Goal: Task Accomplishment & Management: Manage account settings

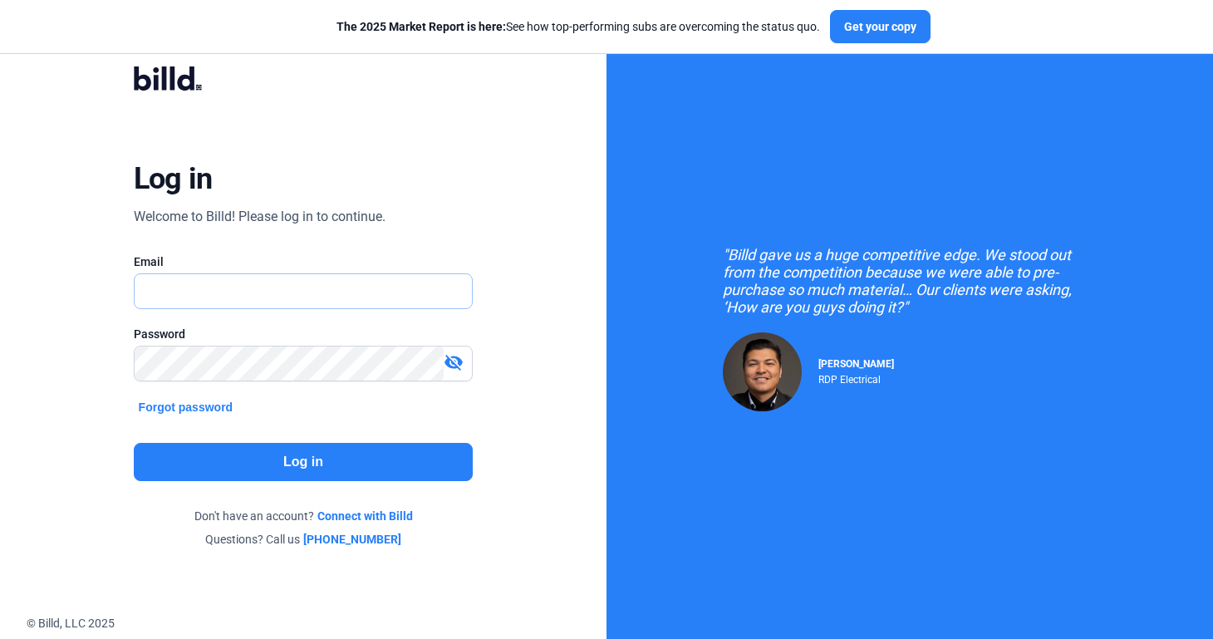
type input "[PERSON_NAME][EMAIL_ADDRESS][DOMAIN_NAME]"
click at [319, 453] on button "Log in" at bounding box center [304, 462] width 340 height 38
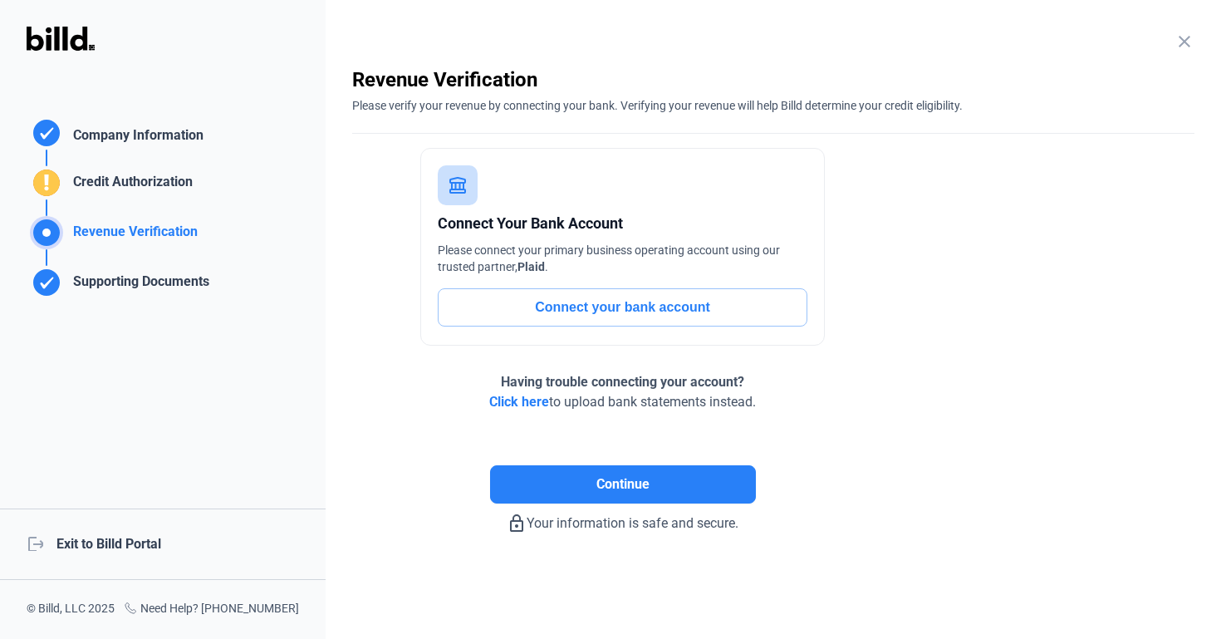
click at [140, 543] on div "logout Exit to Billd Portal" at bounding box center [163, 544] width 326 height 71
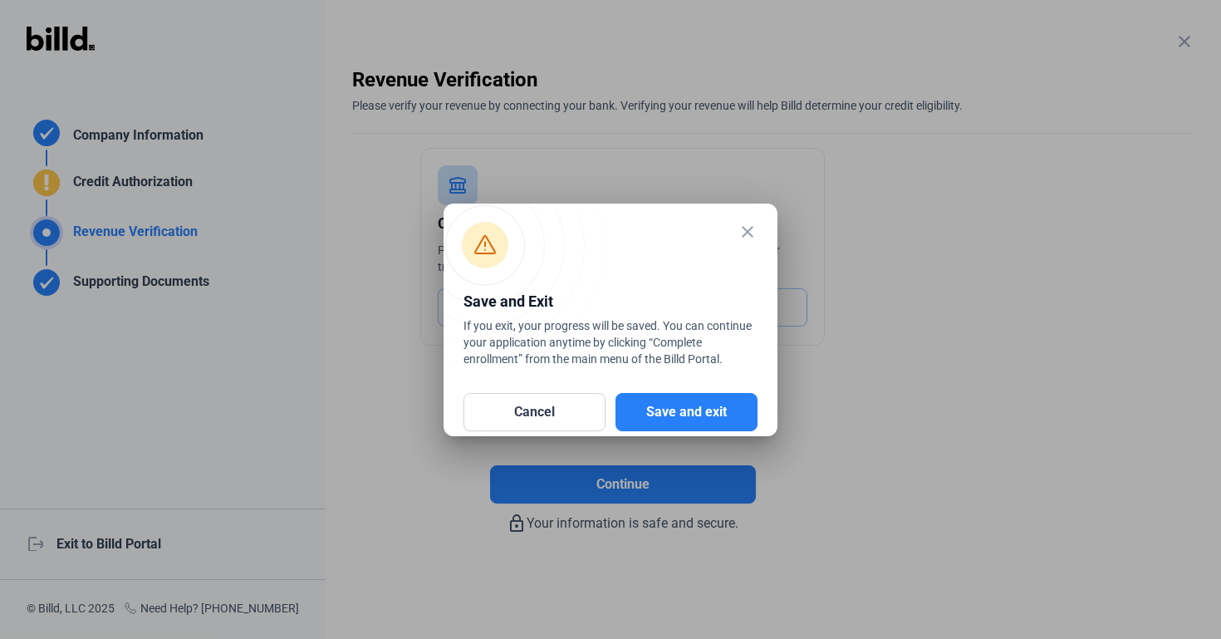
click at [665, 391] on div "Cancel Save and exit" at bounding box center [611, 402] width 294 height 58
click at [664, 400] on button "Save and exit" at bounding box center [687, 412] width 142 height 38
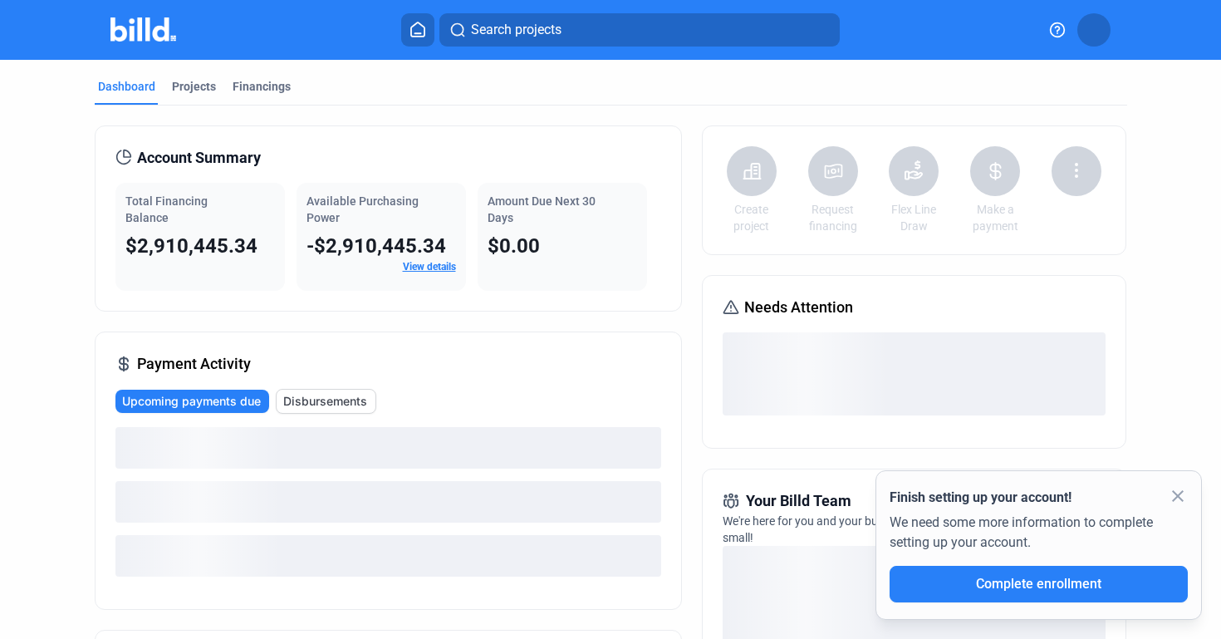
click at [1097, 37] on button at bounding box center [1094, 29] width 33 height 33
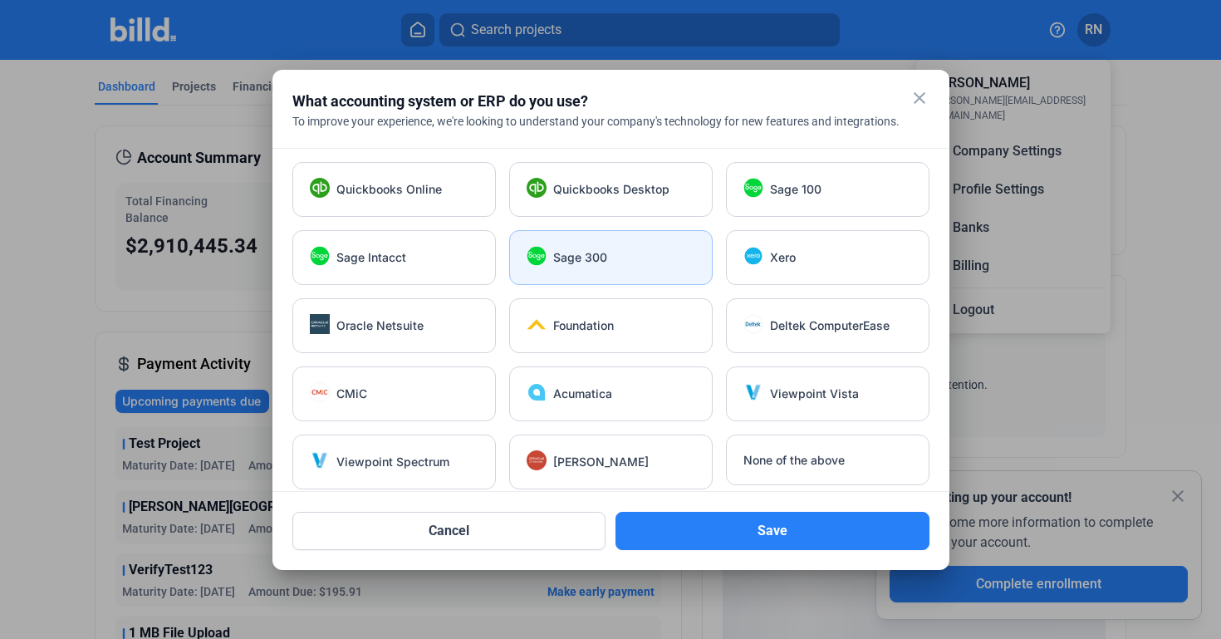
click at [599, 246] on div "Sage 300" at bounding box center [611, 257] width 204 height 55
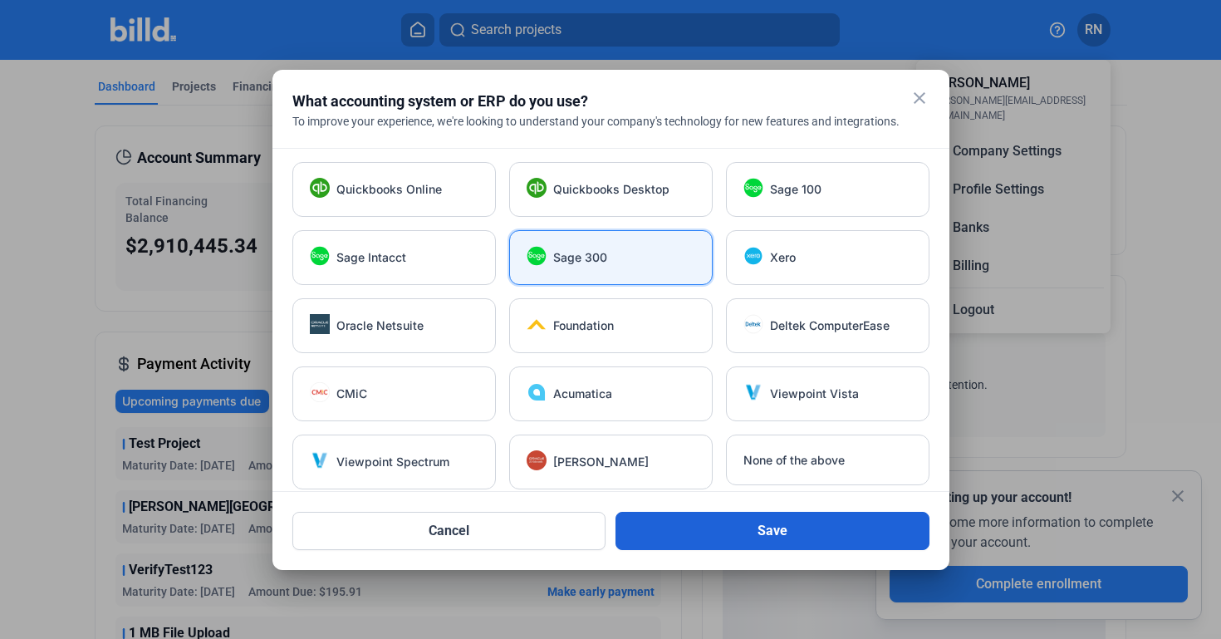
click at [735, 526] on button "Save" at bounding box center [773, 531] width 314 height 38
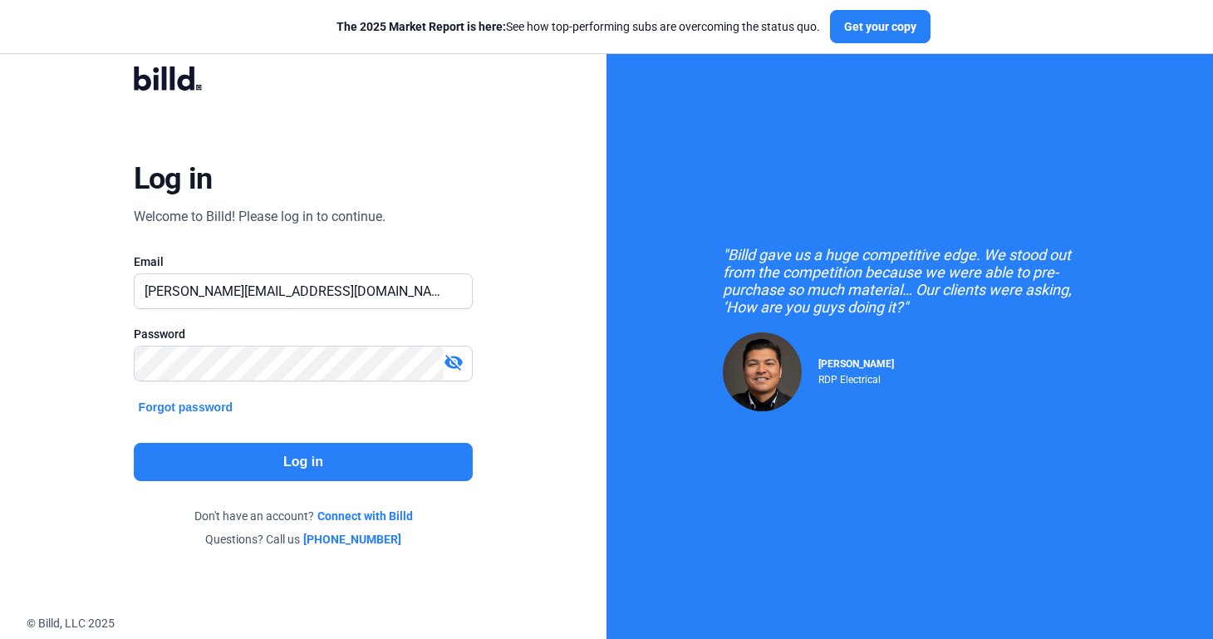
click at [343, 466] on button "Log in" at bounding box center [304, 462] width 340 height 38
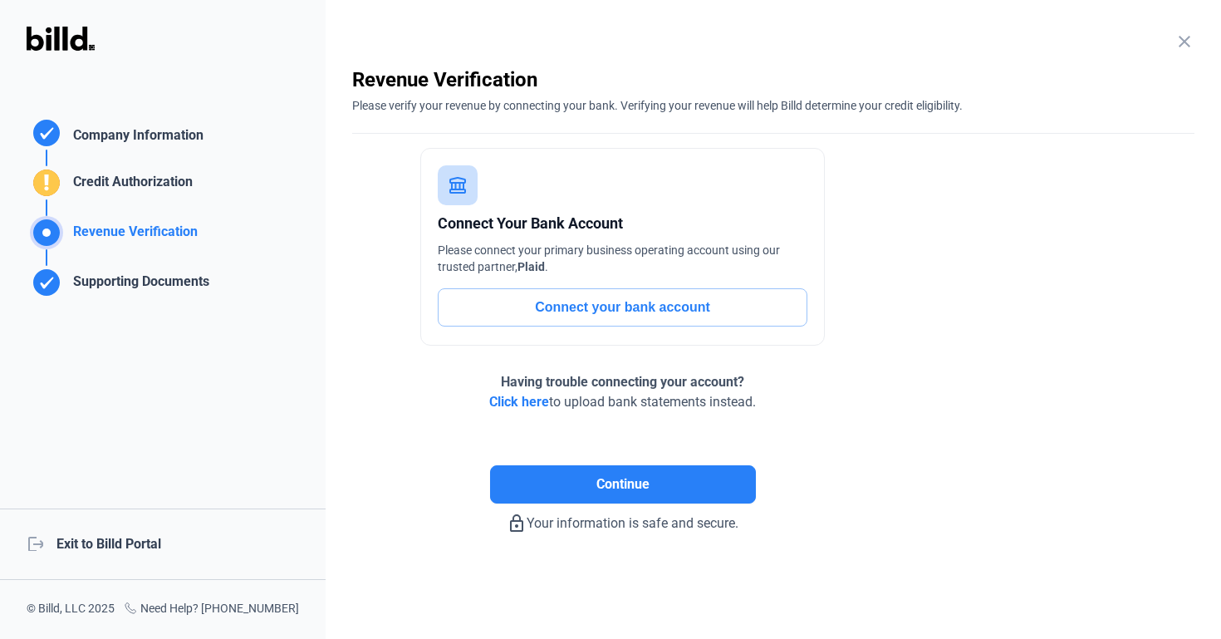
click at [140, 551] on div "logout Exit to Billd Portal" at bounding box center [163, 544] width 326 height 71
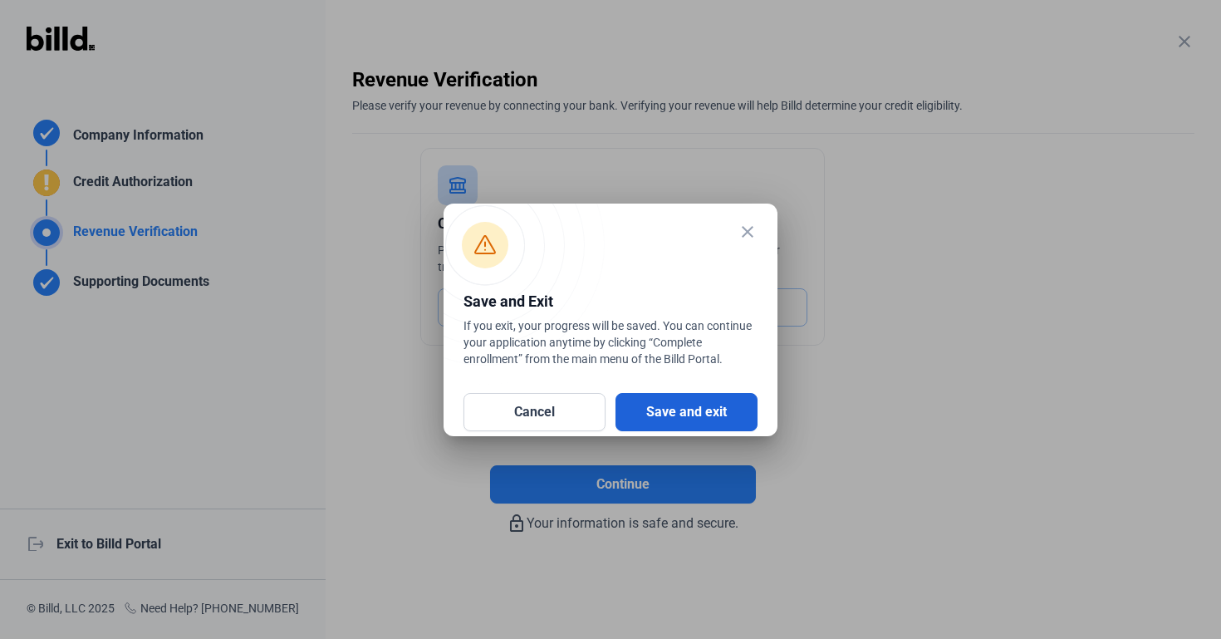
click at [671, 421] on button "Save and exit" at bounding box center [687, 412] width 142 height 38
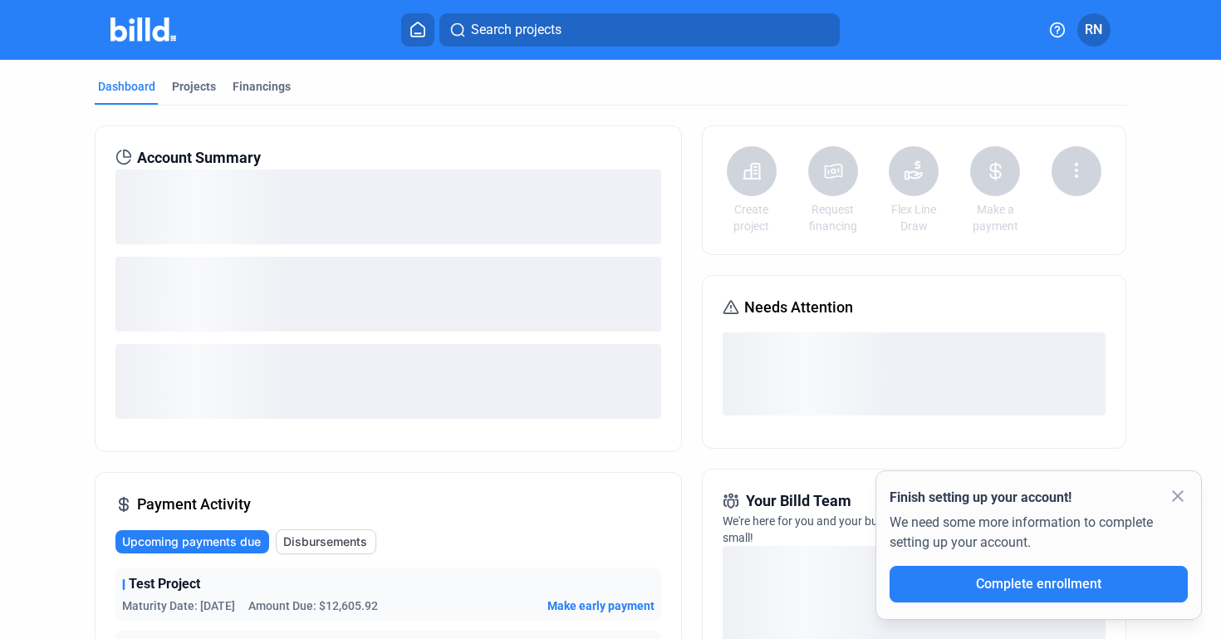
click at [1181, 495] on mat-icon "close" at bounding box center [1178, 496] width 20 height 20
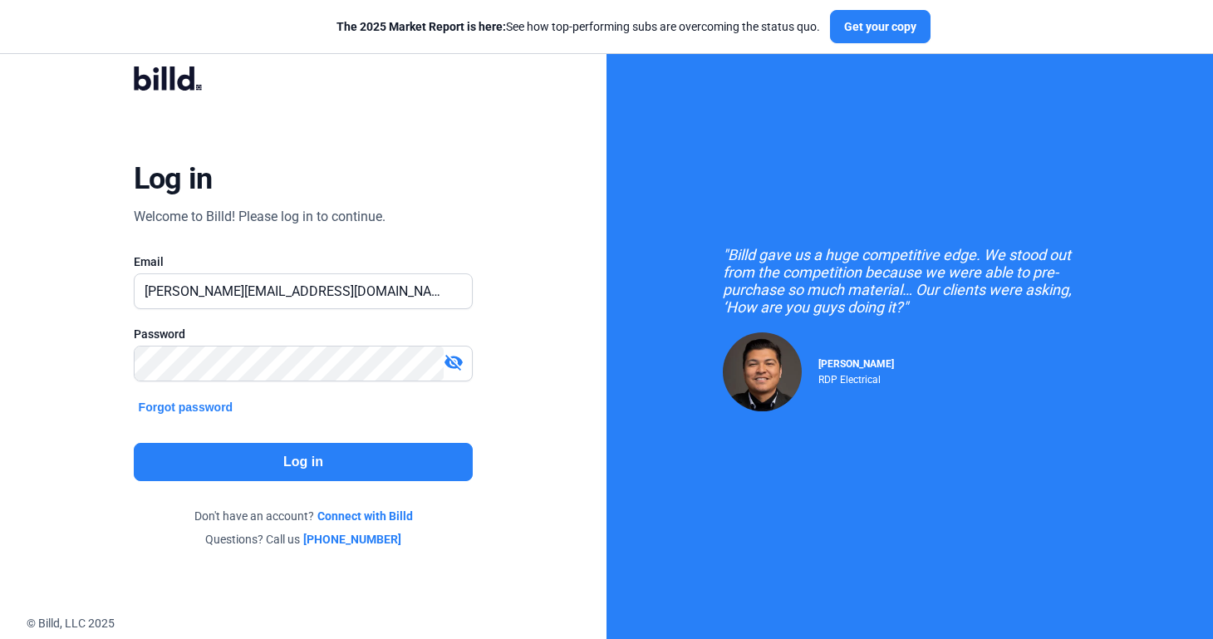
click at [307, 460] on button "Log in" at bounding box center [304, 462] width 340 height 38
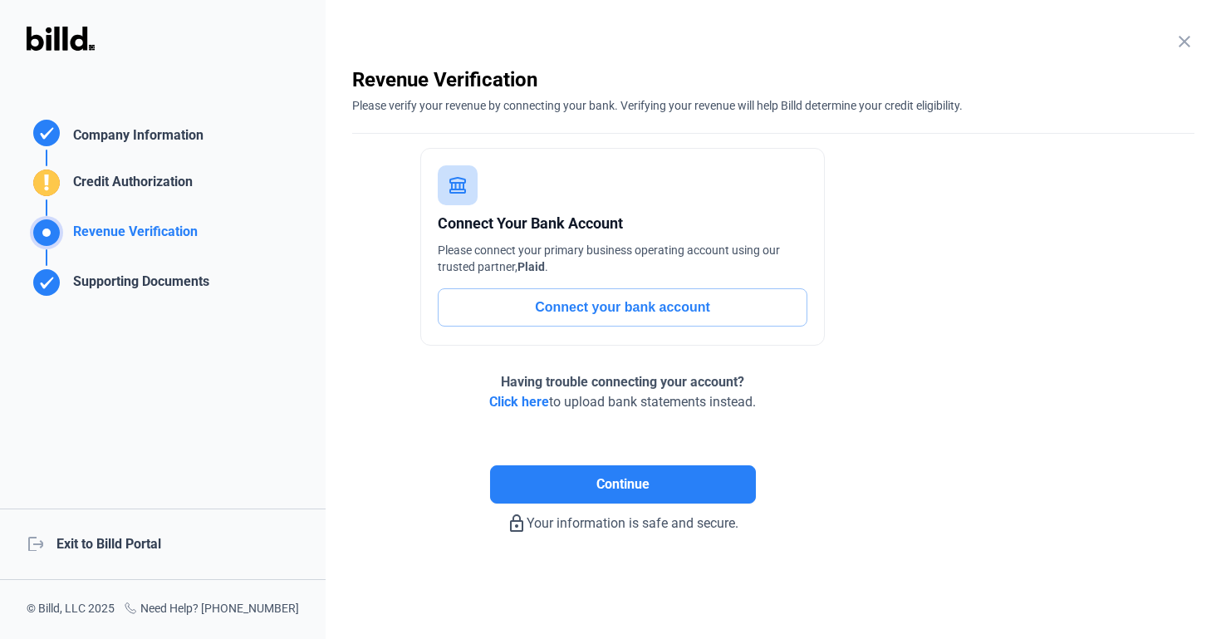
click at [156, 533] on div "logout Exit to Billd Portal" at bounding box center [163, 544] width 326 height 71
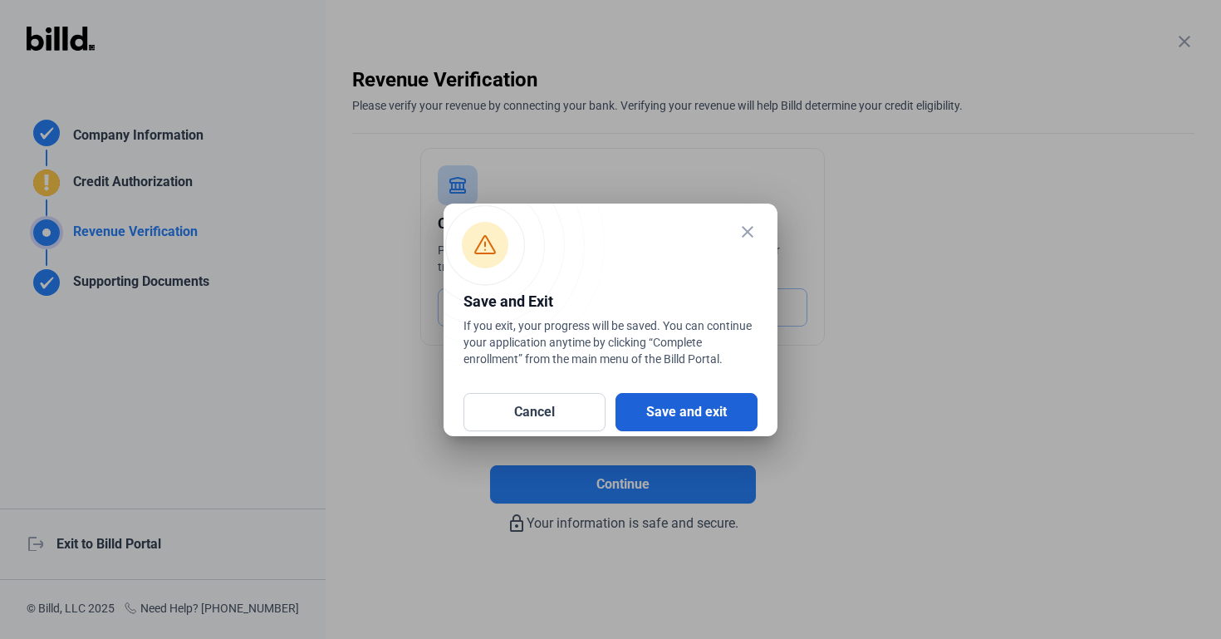
click at [750, 415] on button "Save and exit" at bounding box center [687, 412] width 142 height 38
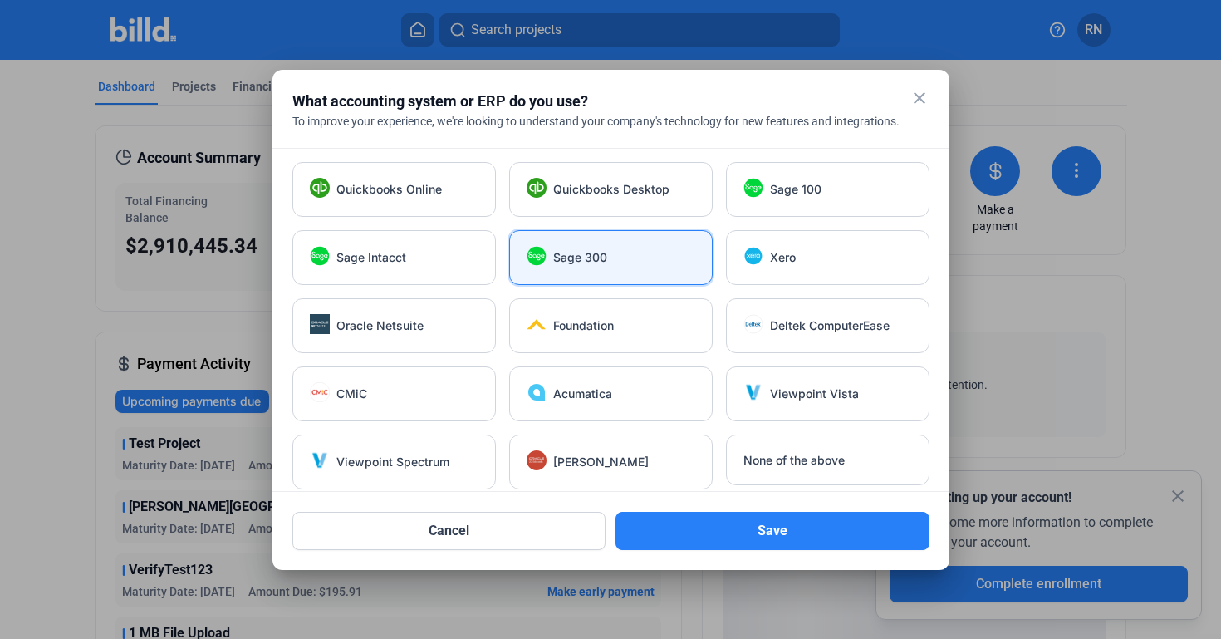
click at [917, 90] on mat-icon "close" at bounding box center [920, 98] width 20 height 20
